Goal: Task Accomplishment & Management: Complete application form

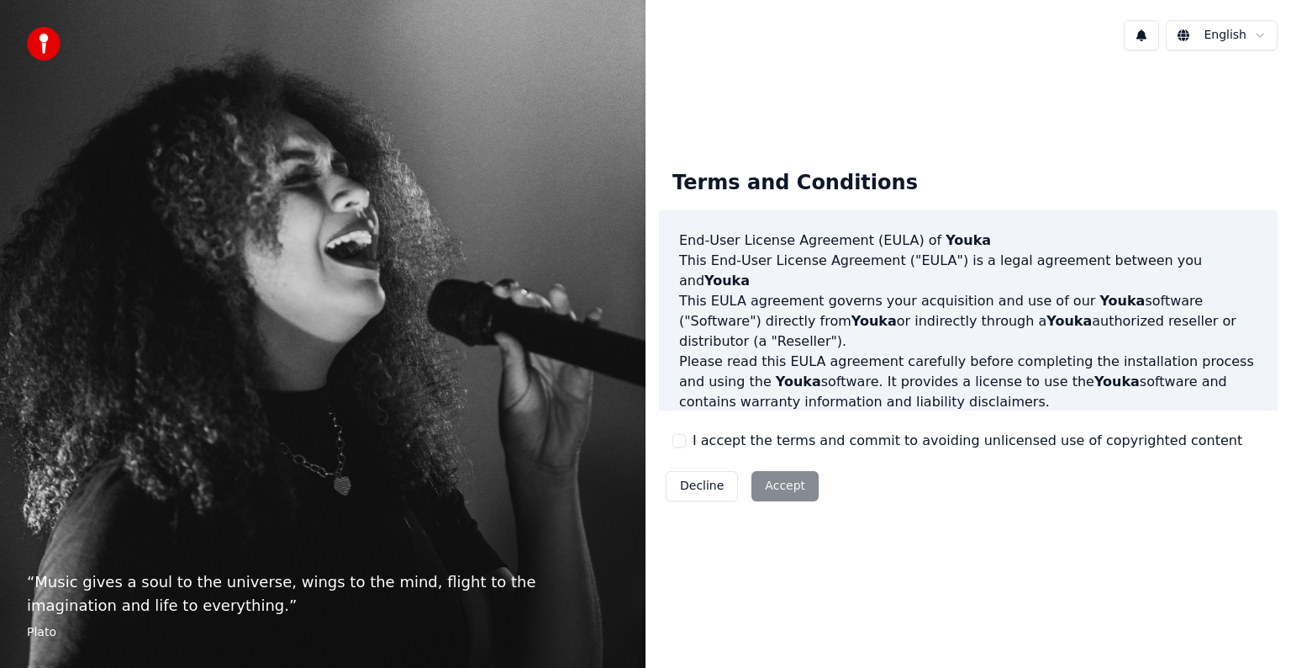
click at [782, 482] on div "Decline Accept" at bounding box center [742, 486] width 166 height 44
click at [775, 483] on div "Decline Accept" at bounding box center [742, 486] width 166 height 44
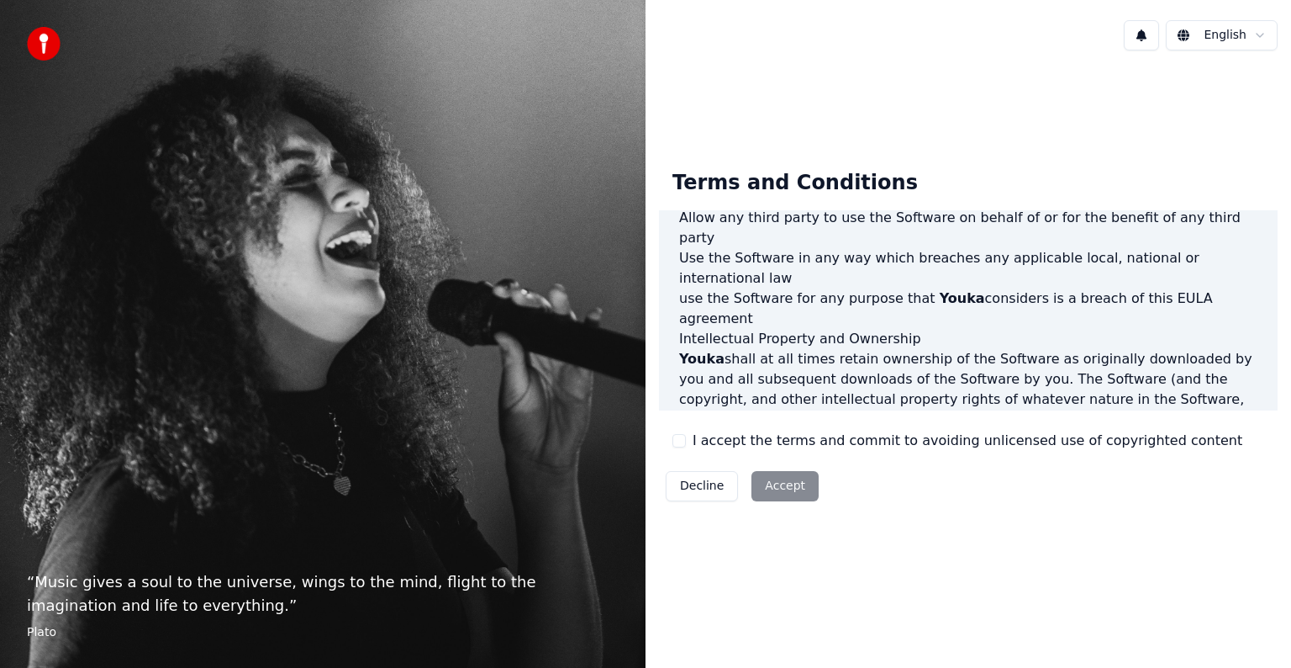
scroll to position [909, 0]
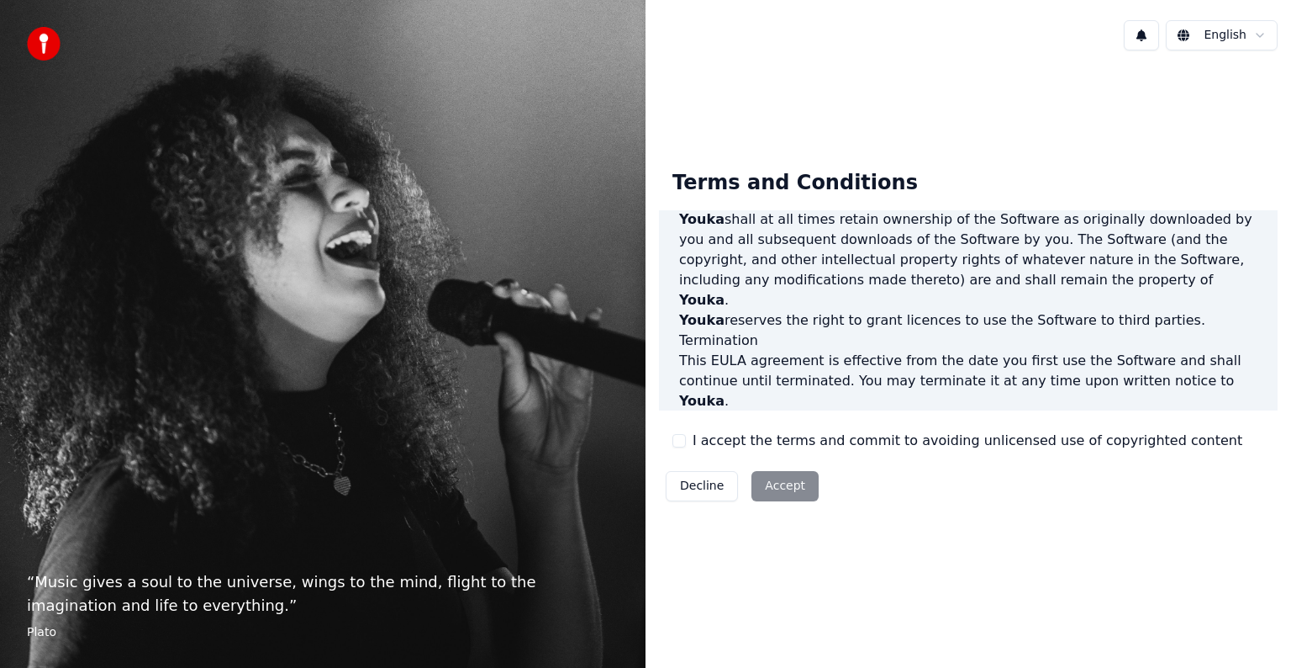
click at [773, 482] on div "Decline Accept" at bounding box center [742, 486] width 166 height 44
click at [781, 487] on div "Decline Accept" at bounding box center [742, 486] width 166 height 44
click at [796, 488] on div "Decline Accept" at bounding box center [742, 486] width 166 height 44
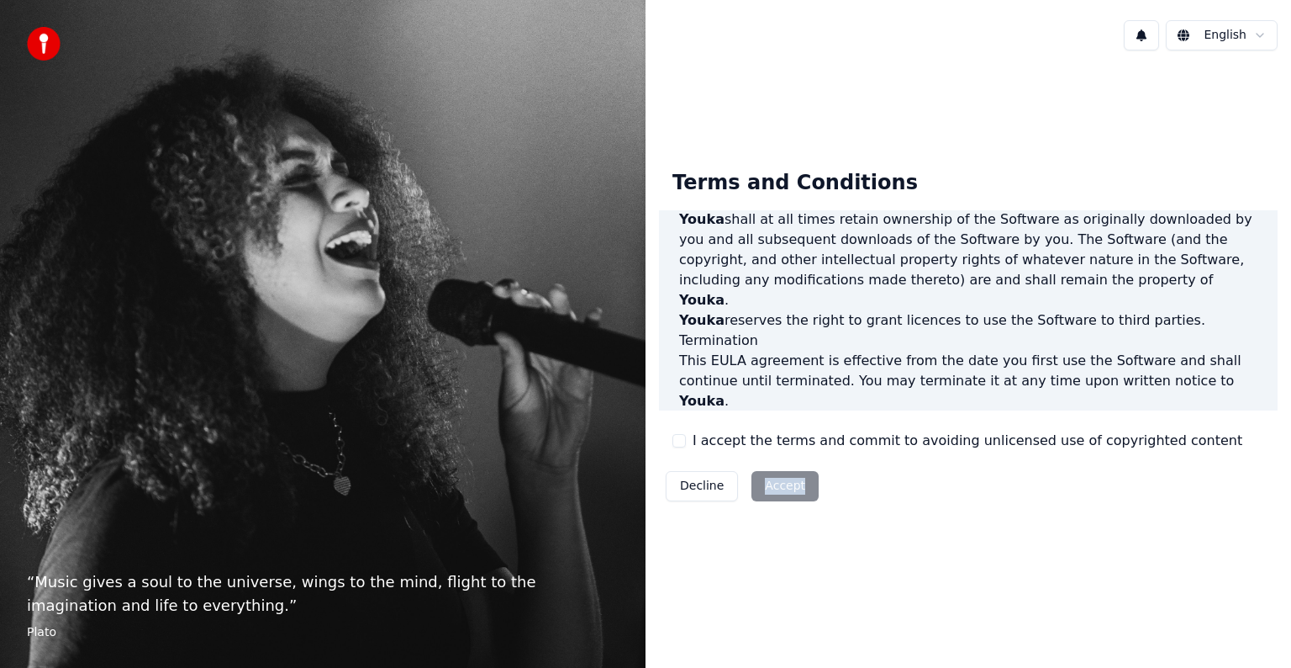
click at [796, 488] on div "Decline Accept" at bounding box center [742, 486] width 166 height 44
click at [800, 518] on div "Terms and Conditions End-User License Agreement ([PERSON_NAME]) of Youka This E…" at bounding box center [969, 332] width 646 height 378
click at [700, 492] on button "Decline" at bounding box center [702, 486] width 72 height 30
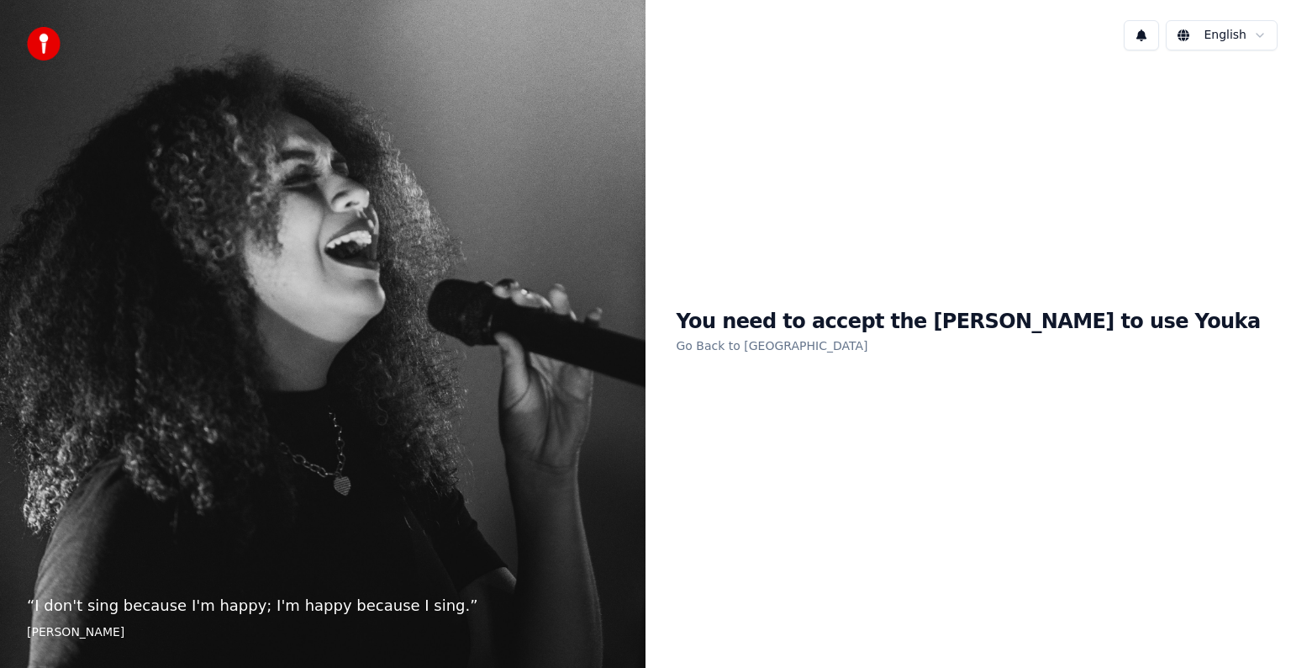
click at [836, 346] on link "Go Back to [GEOGRAPHIC_DATA]" at bounding box center [772, 345] width 192 height 27
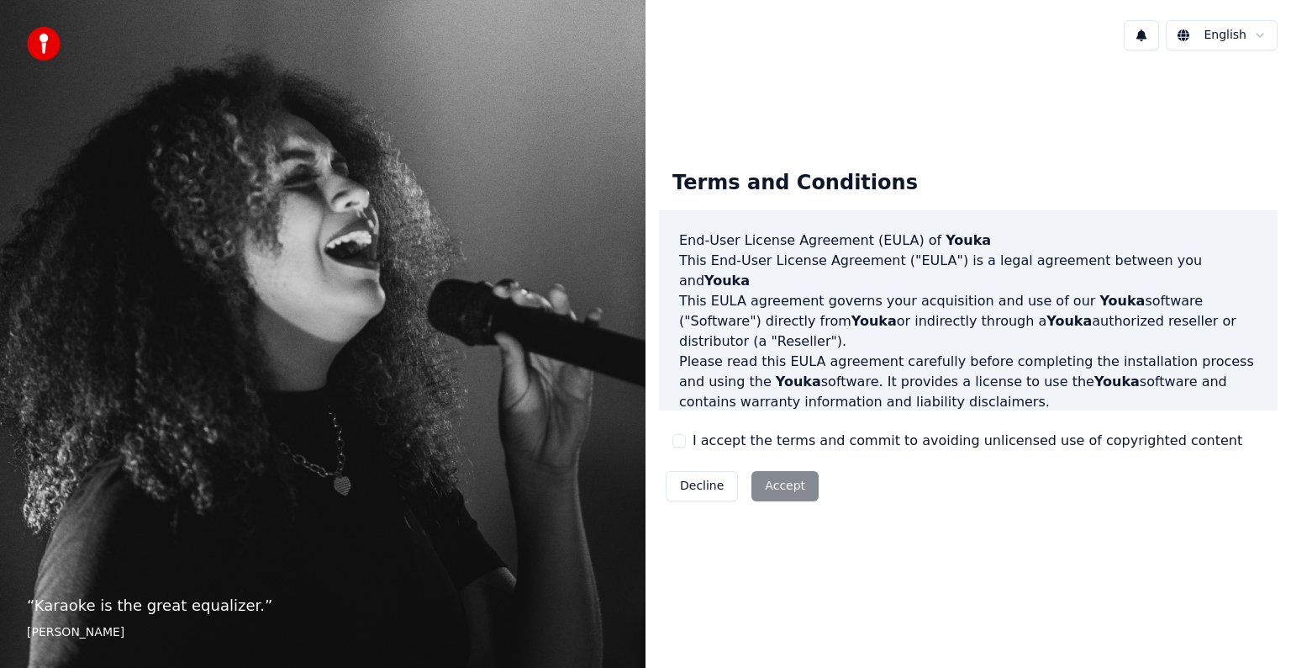
click at [780, 490] on div "Decline Accept" at bounding box center [742, 486] width 166 height 44
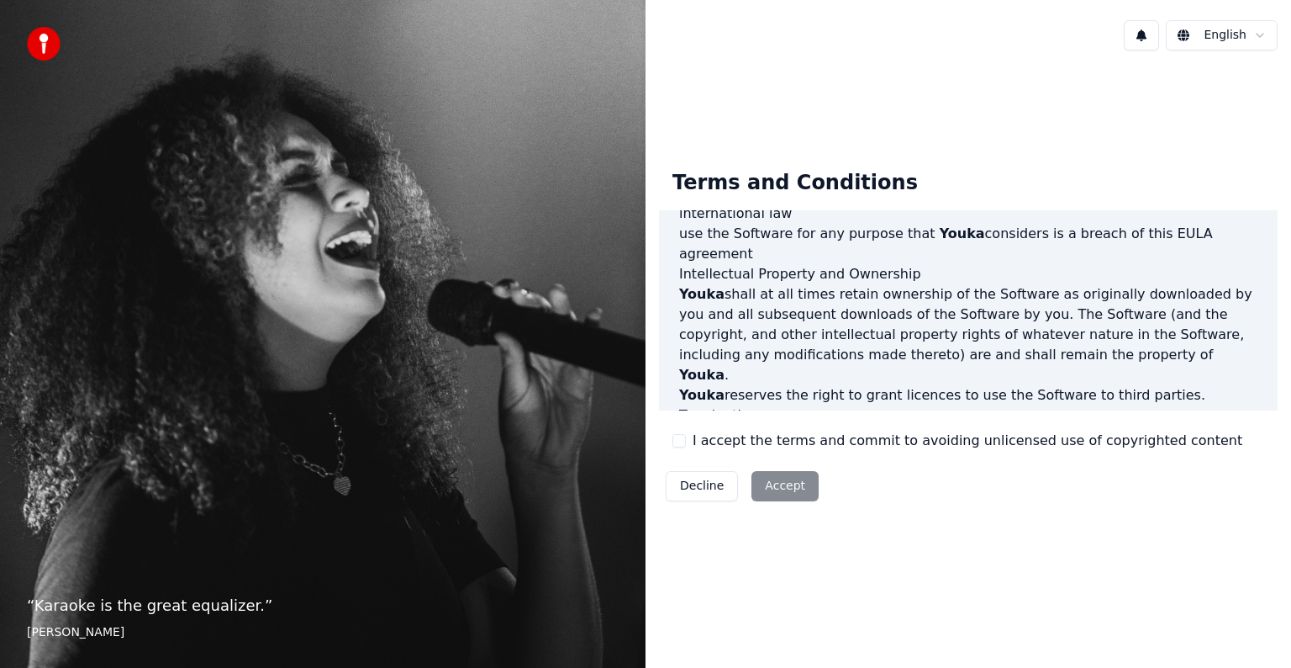
scroll to position [909, 0]
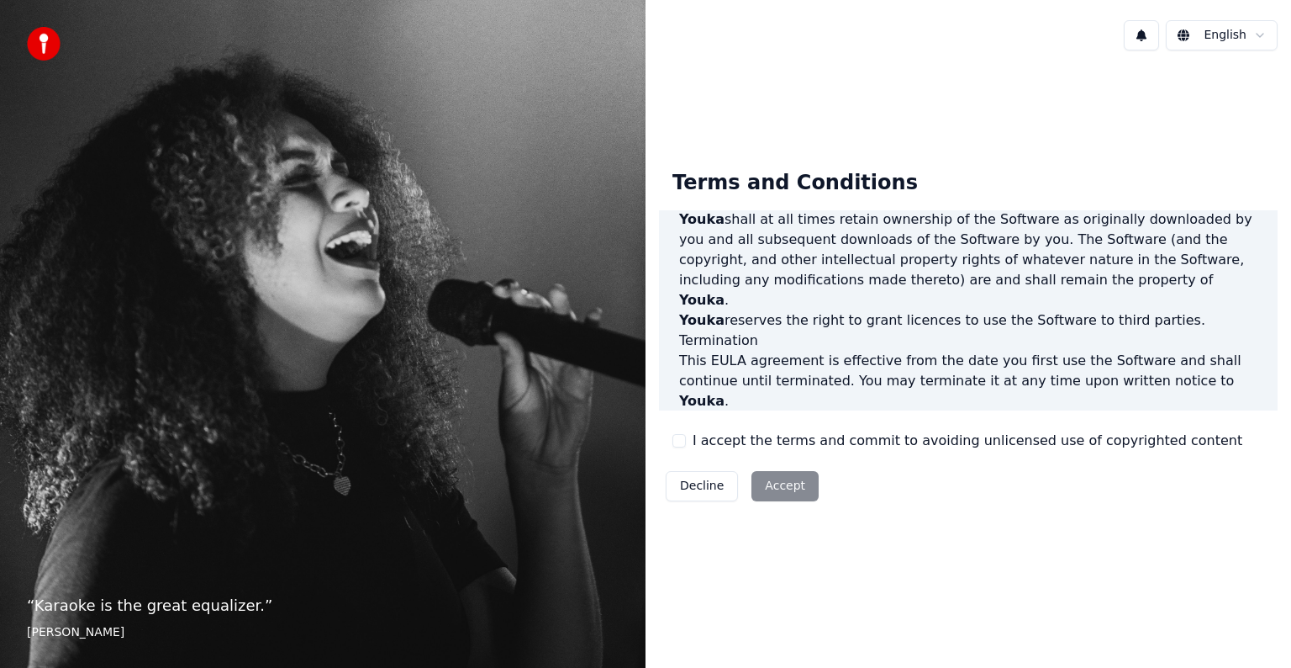
click at [770, 480] on div "Decline Accept" at bounding box center [742, 486] width 166 height 44
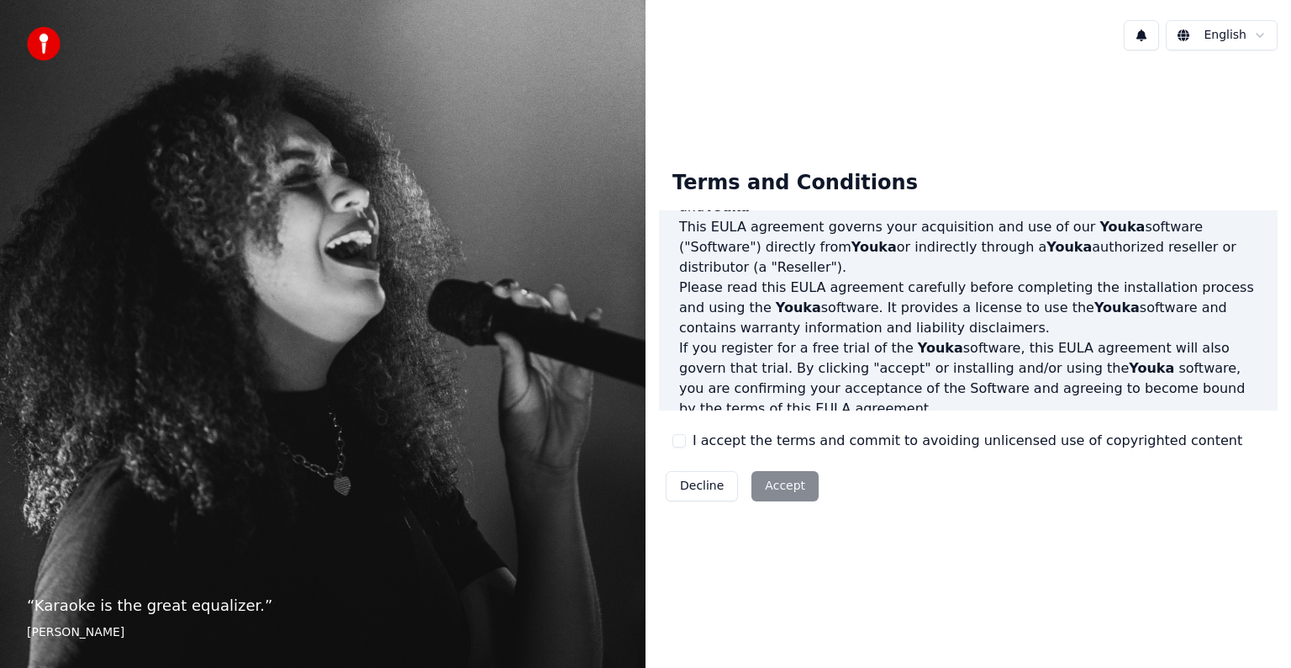
scroll to position [0, 0]
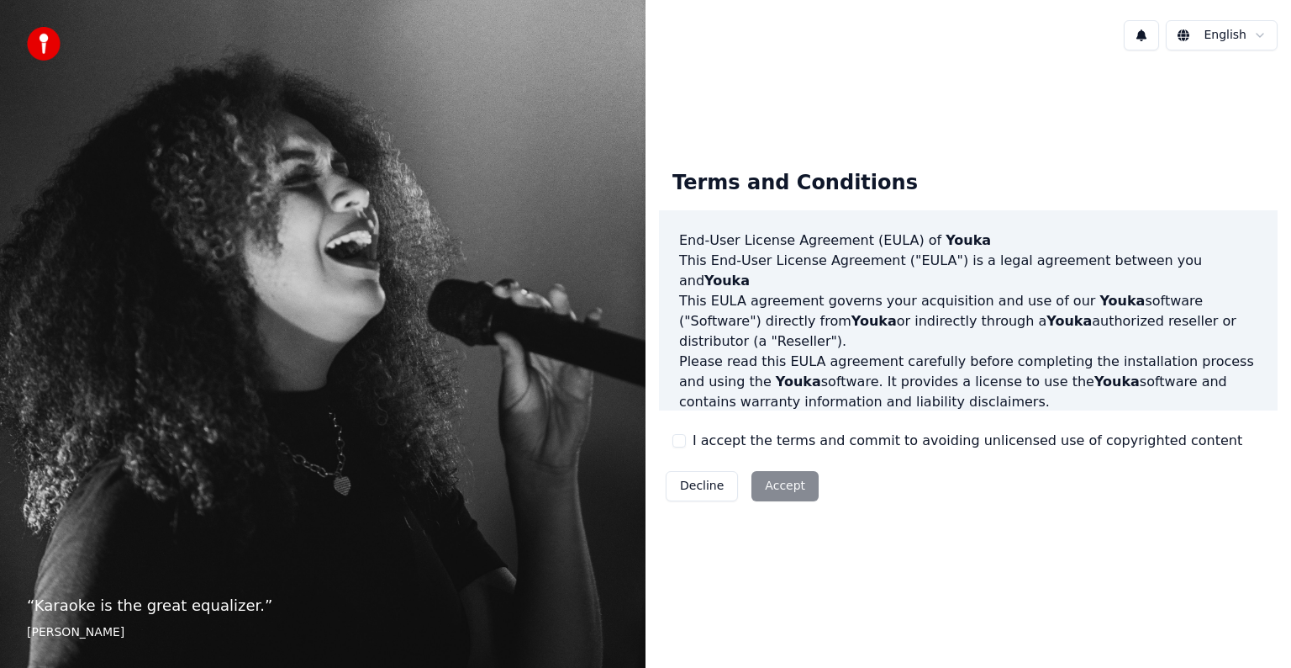
click at [754, 481] on div "Decline Accept" at bounding box center [742, 486] width 166 height 44
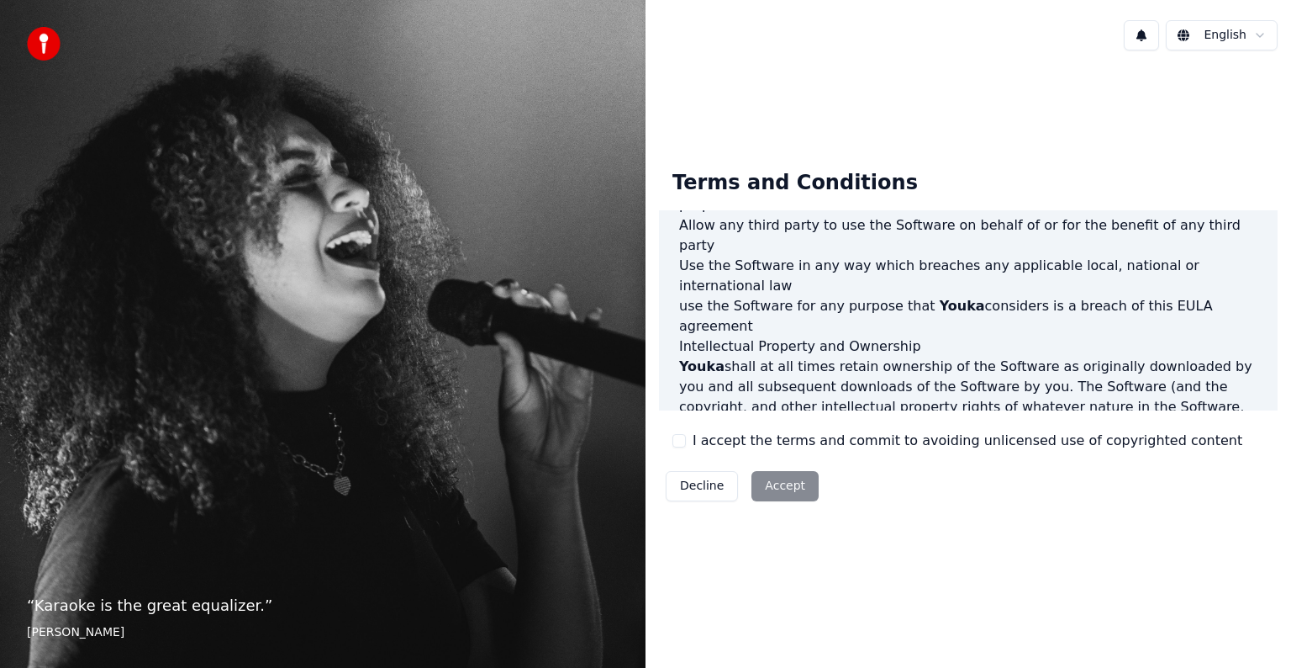
scroll to position [909, 0]
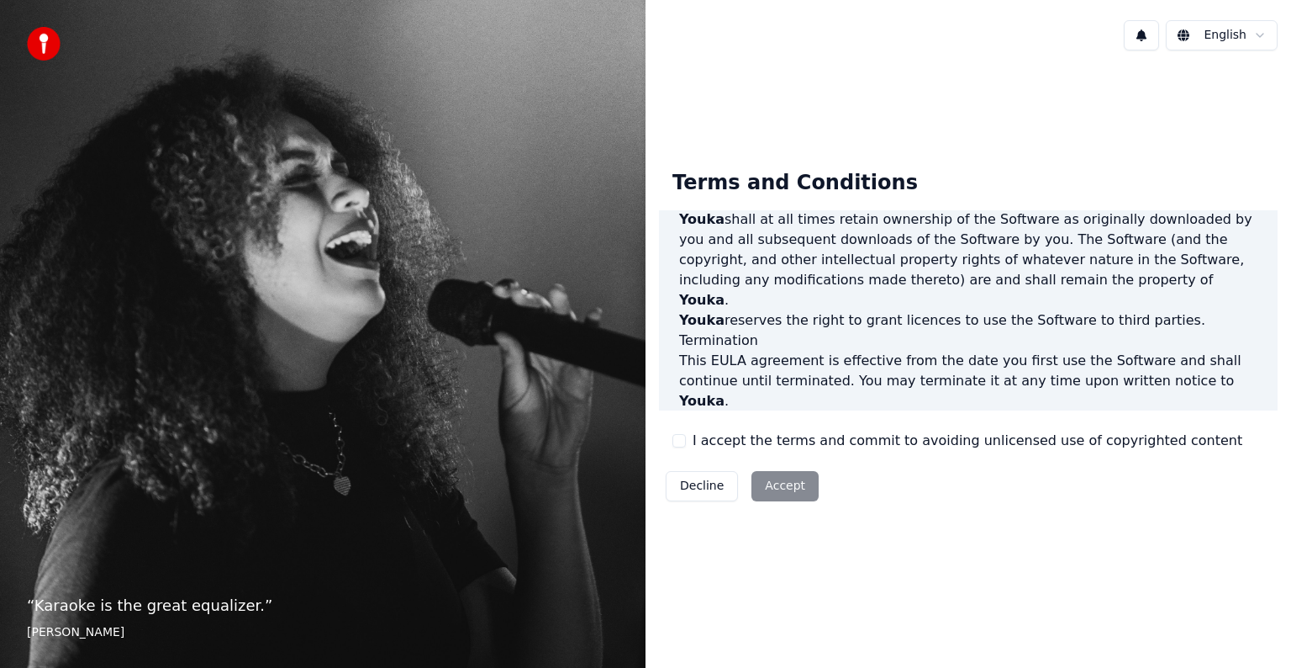
click at [789, 478] on div "Decline Accept" at bounding box center [742, 486] width 166 height 44
click at [777, 484] on div "Decline Accept" at bounding box center [742, 486] width 166 height 44
